Goal: Task Accomplishment & Management: Use online tool/utility

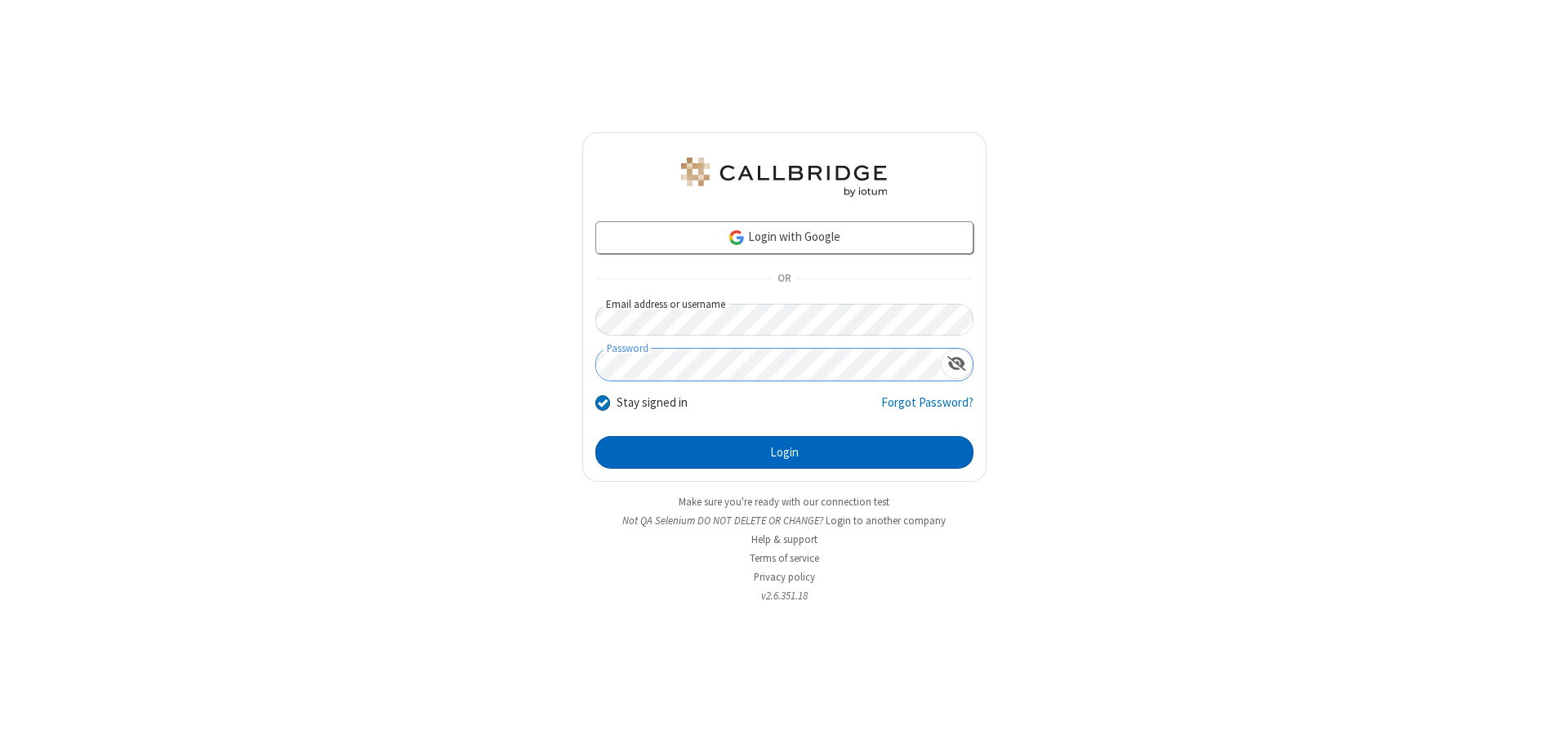
click at [784, 453] on button "Login" at bounding box center [784, 453] width 378 height 33
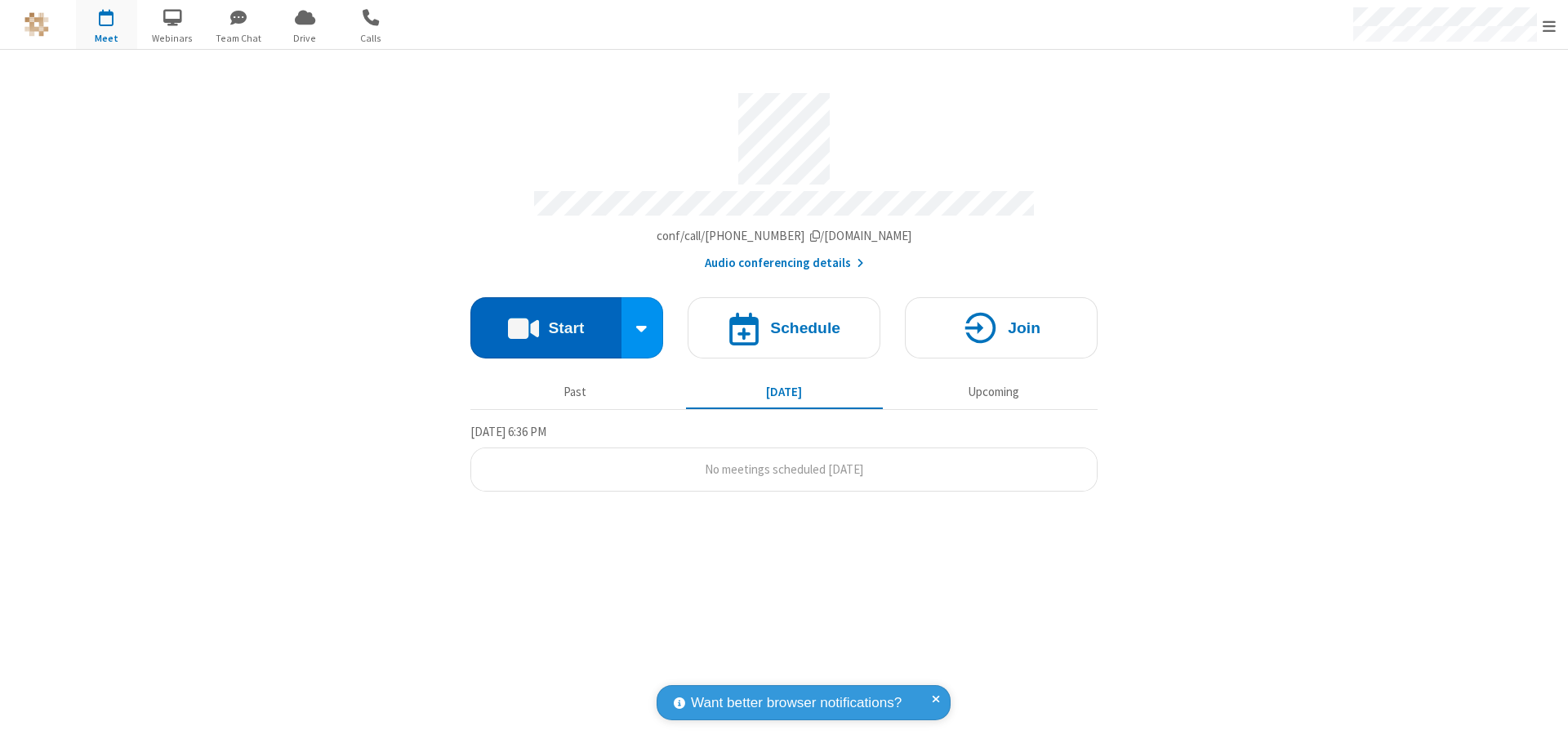
click at [545, 320] on button "Start" at bounding box center [545, 328] width 151 height 62
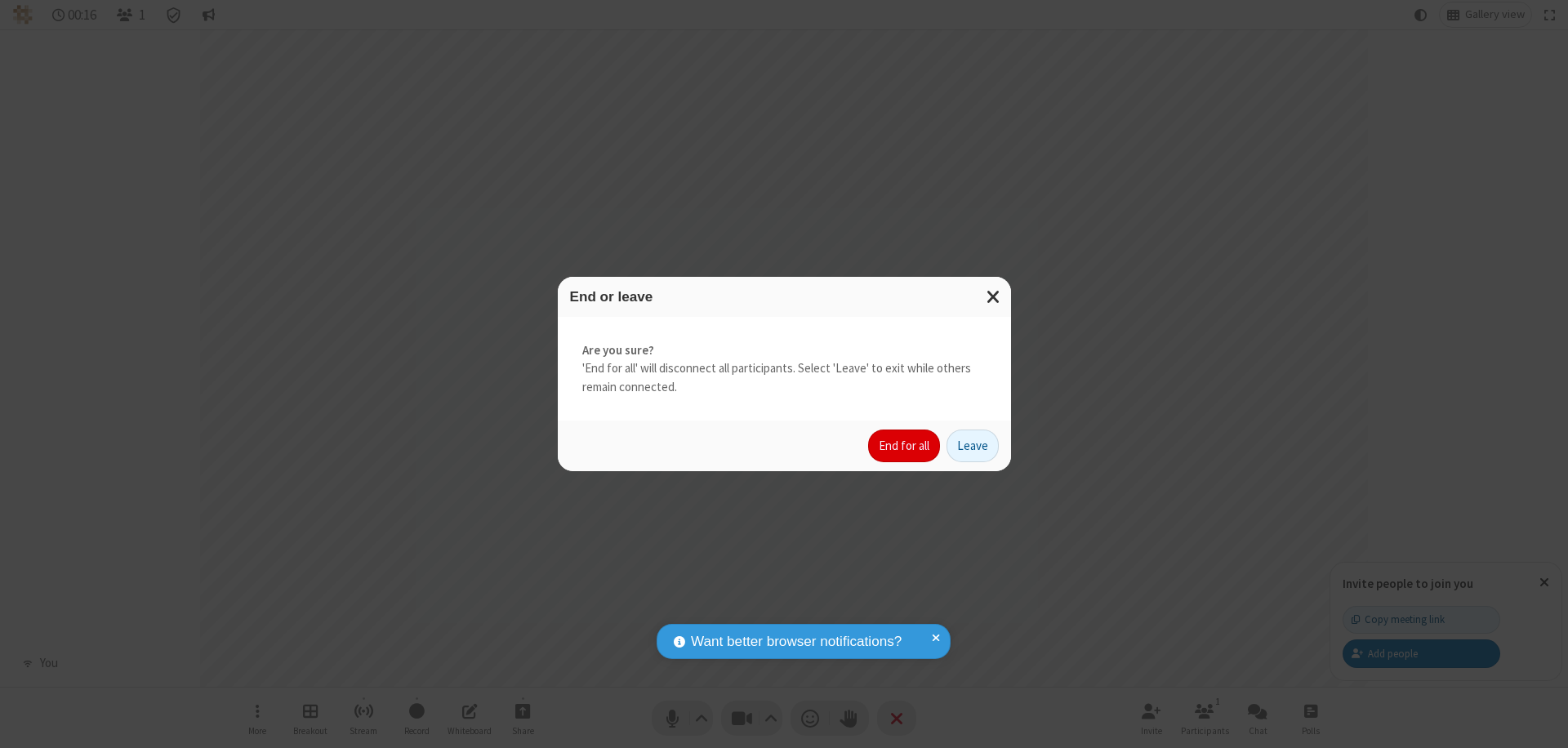
click at [905, 446] on button "End for all" at bounding box center [904, 446] width 72 height 33
